Goal: Information Seeking & Learning: Check status

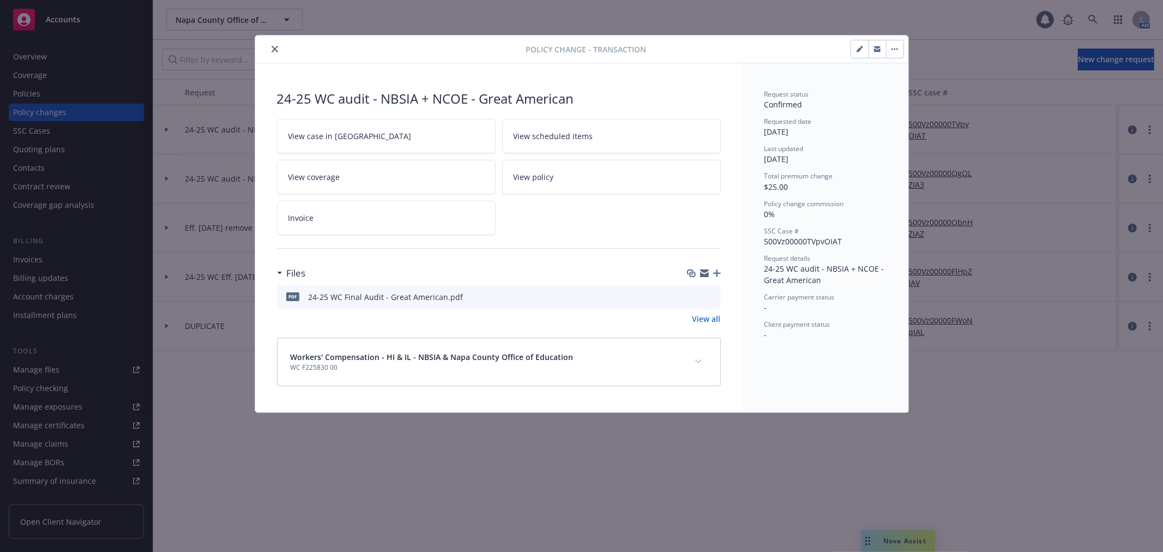
click at [276, 51] on icon "close" at bounding box center [275, 49] width 7 height 7
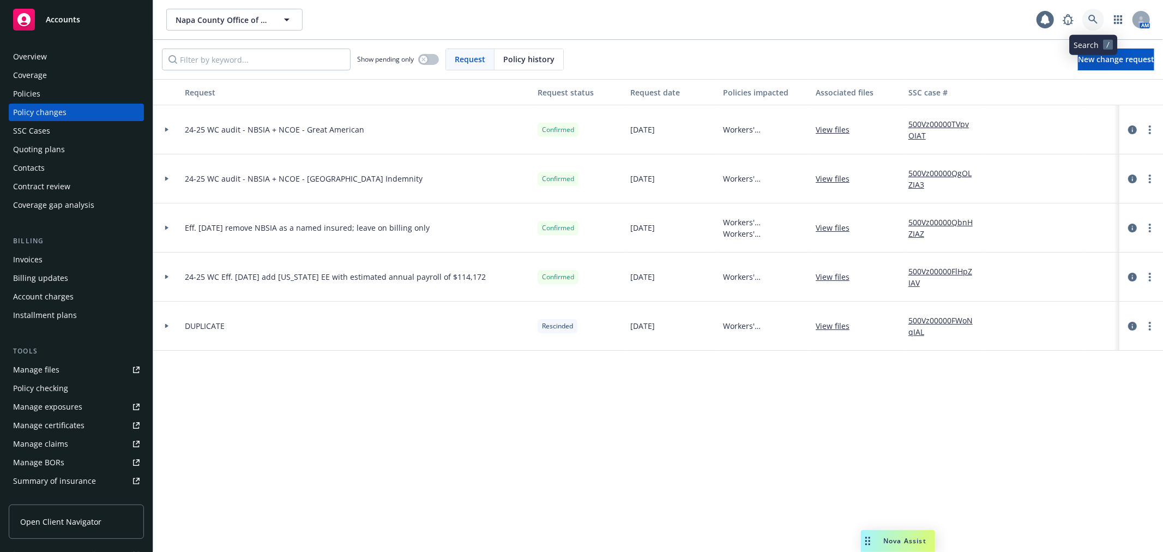
click at [1090, 27] on link at bounding box center [1094, 20] width 22 height 22
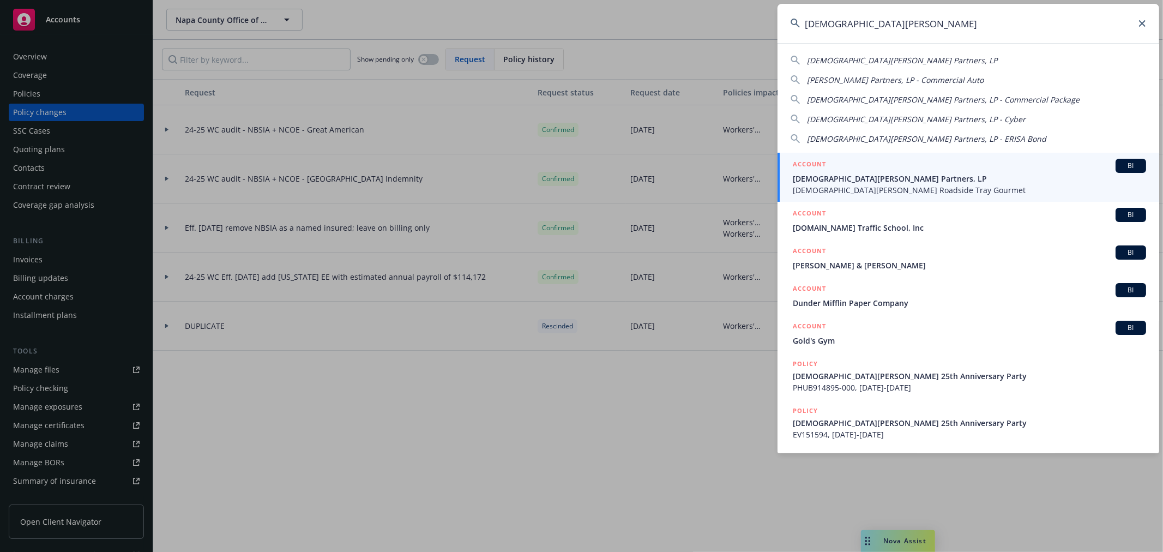
type input "[DEMOGRAPHIC_DATA][PERSON_NAME]"
click at [861, 170] on div "ACCOUNT BI" at bounding box center [969, 166] width 353 height 14
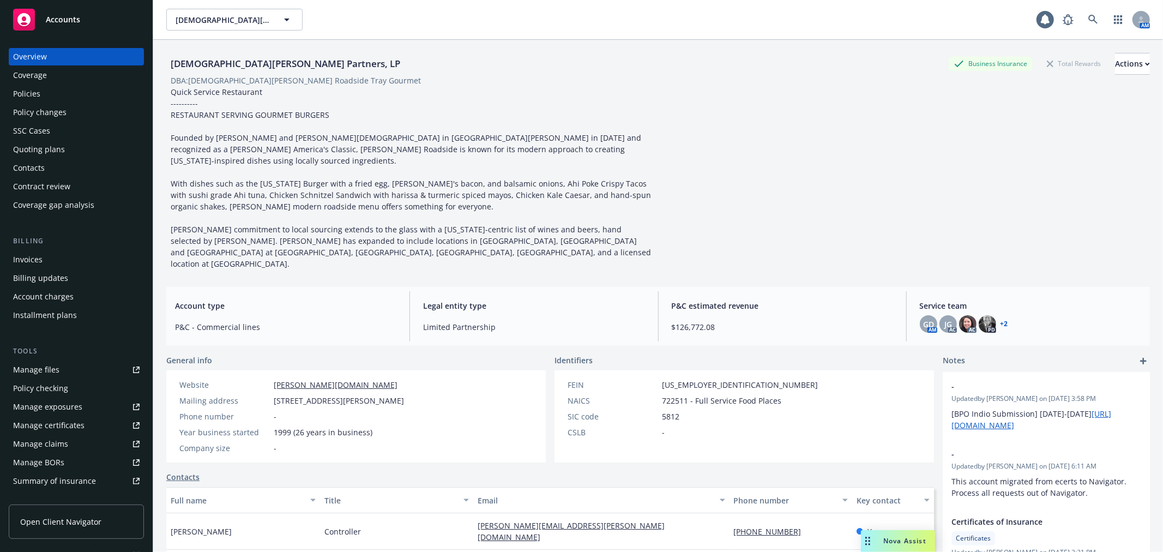
click at [34, 98] on div "Policies" at bounding box center [26, 93] width 27 height 17
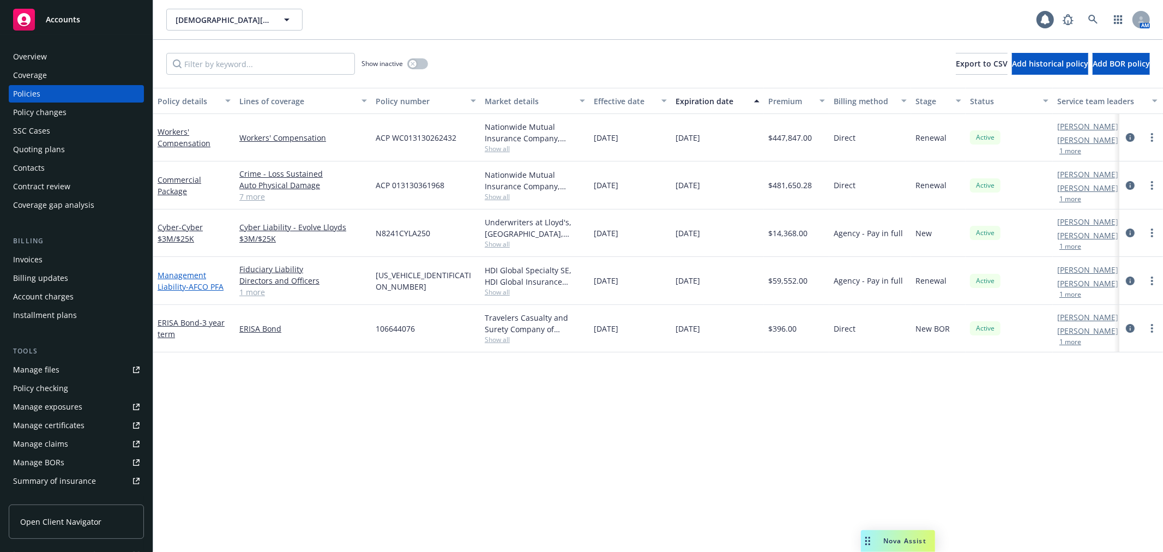
click at [200, 276] on link "Management Liability - AFCO PFA" at bounding box center [191, 281] width 66 height 22
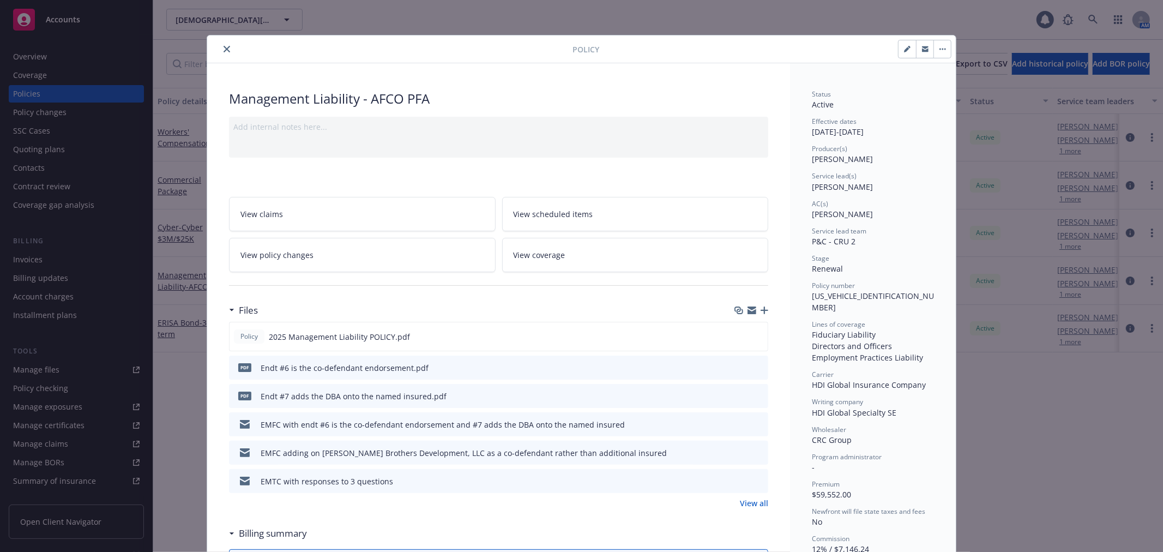
click at [226, 48] on button "close" at bounding box center [226, 49] width 13 height 13
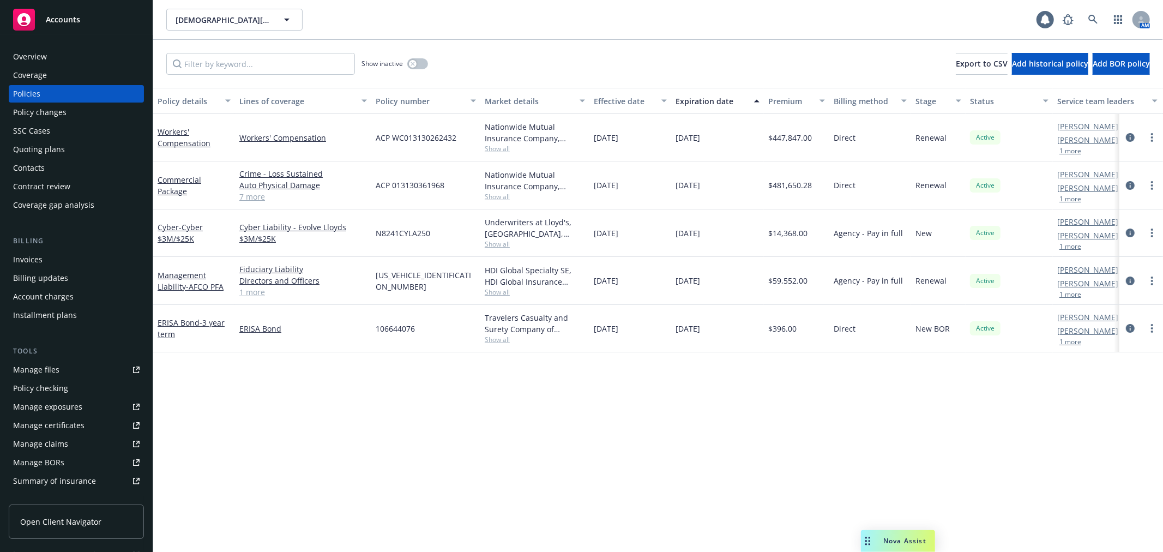
click at [107, 107] on div "Policy changes" at bounding box center [76, 112] width 127 height 17
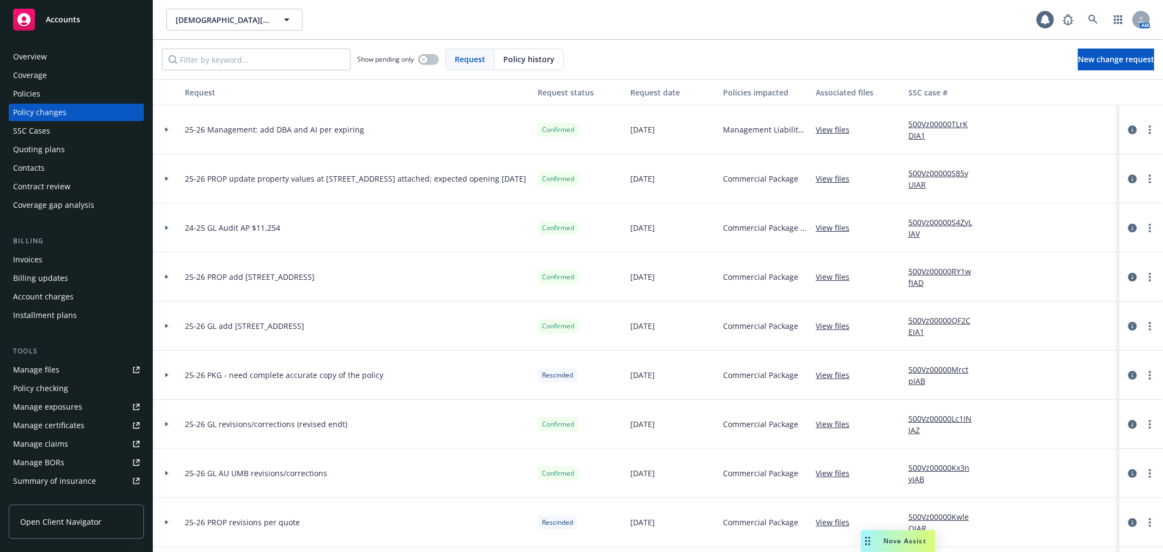
click at [164, 134] on div at bounding box center [166, 129] width 27 height 49
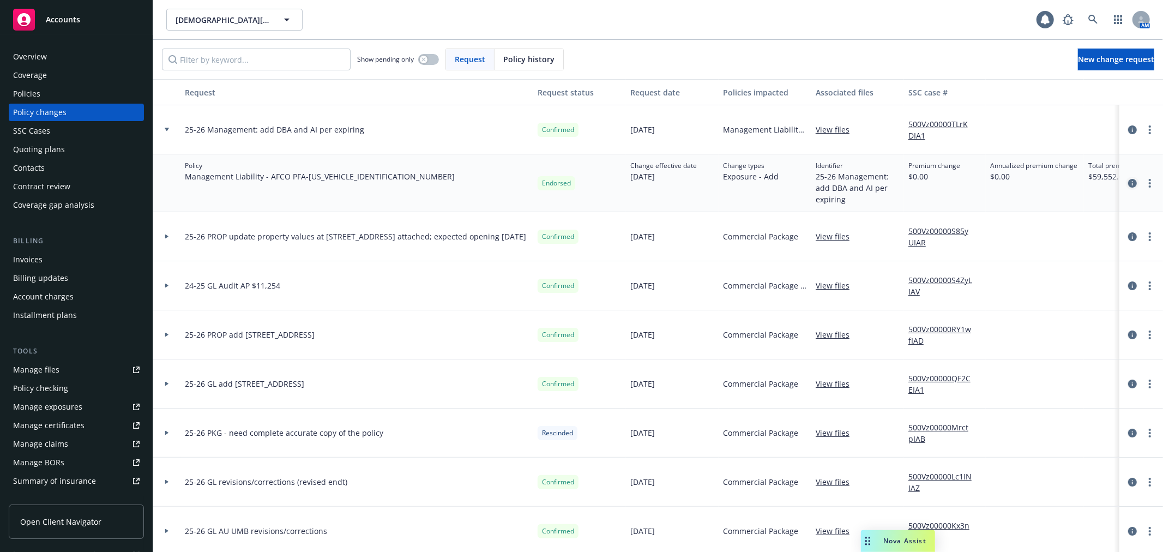
click at [1128, 182] on icon "circleInformation" at bounding box center [1132, 183] width 9 height 9
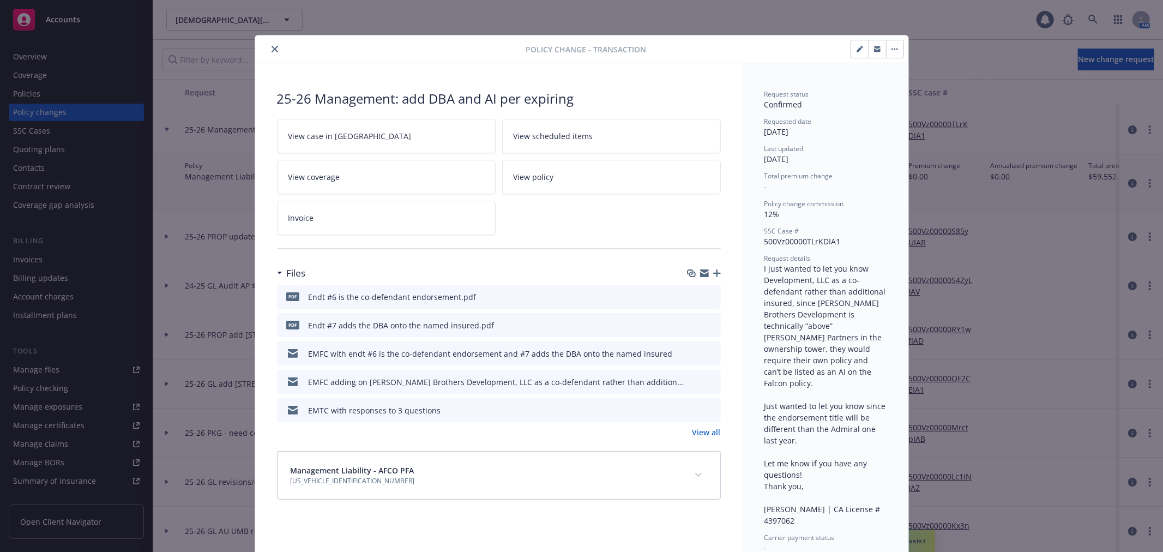
scroll to position [33, 0]
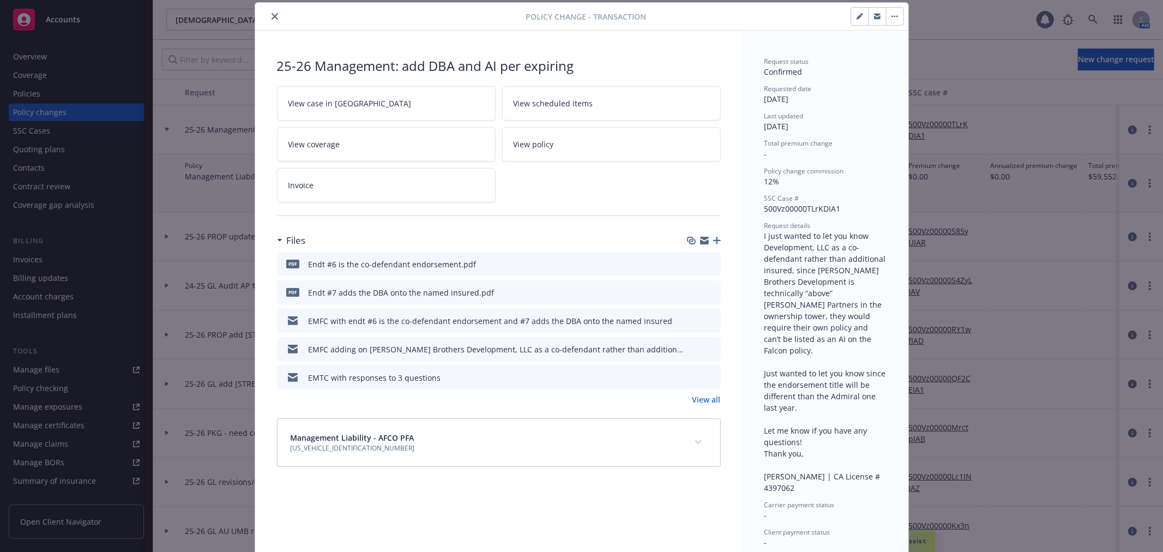
click at [700, 240] on icon "button" at bounding box center [704, 240] width 9 height 9
click at [712, 396] on link "View all" at bounding box center [707, 399] width 28 height 11
